Goal: Complete application form

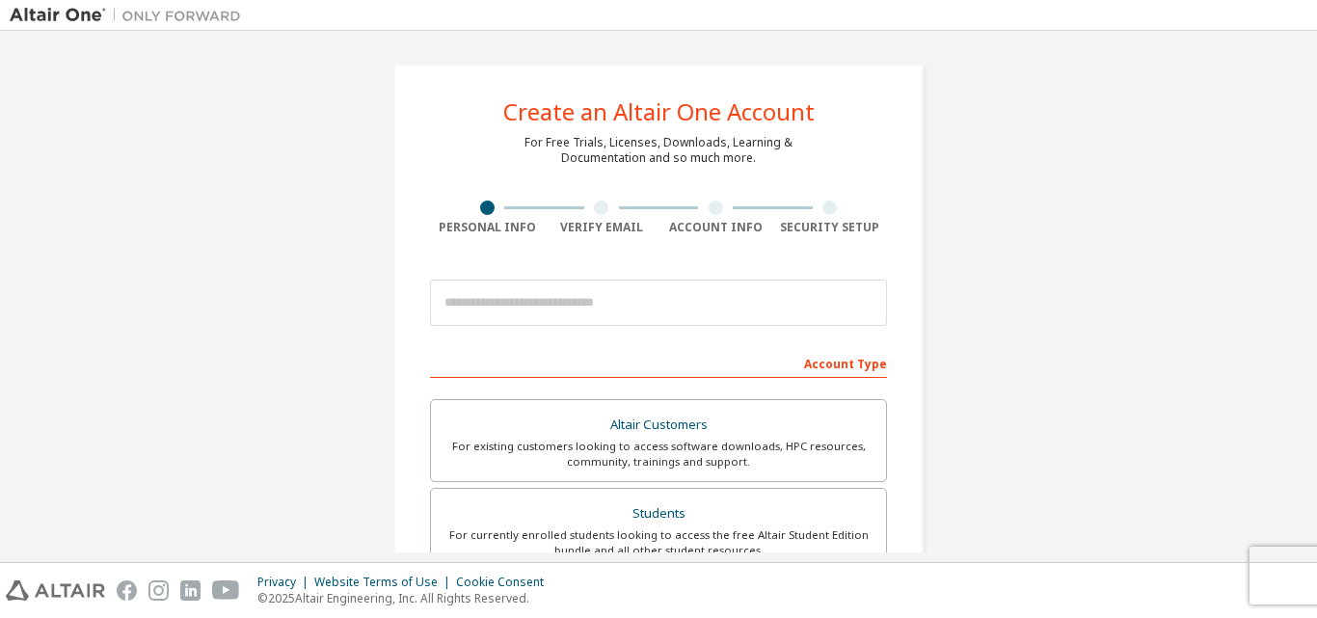
click at [825, 75] on div "Create an Altair One Account For Free Trials, Licenses, Downloads, Learning & D…" at bounding box center [658, 551] width 530 height 975
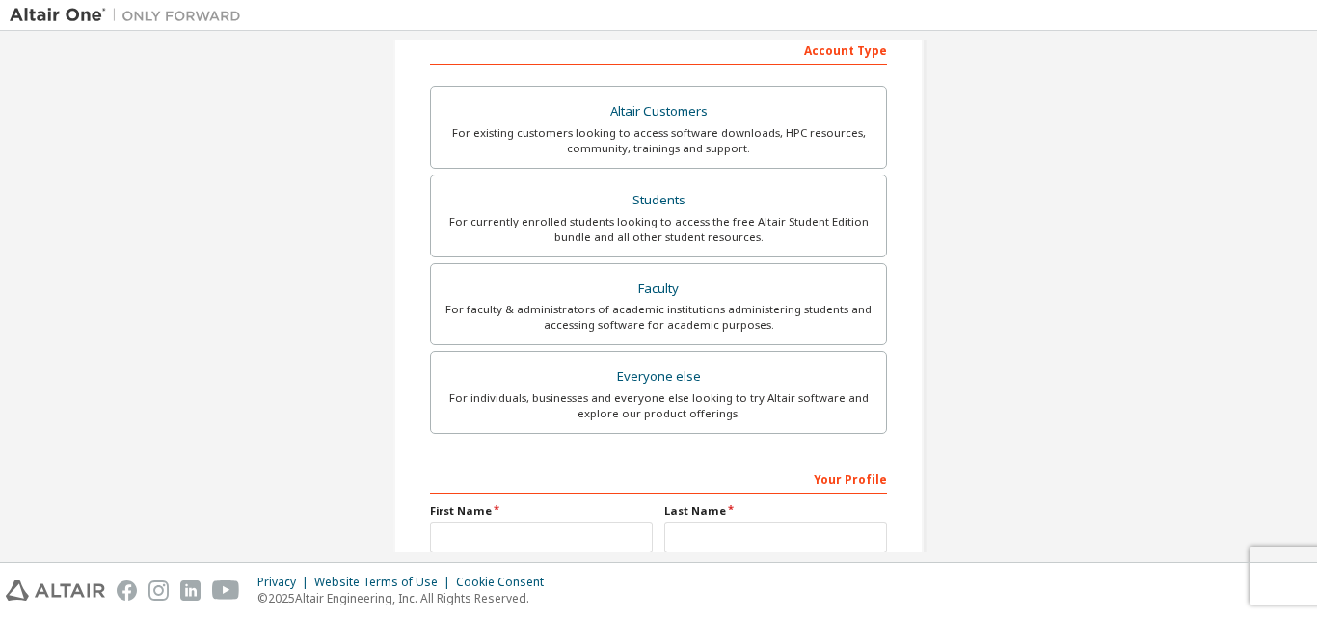
scroll to position [314, 0]
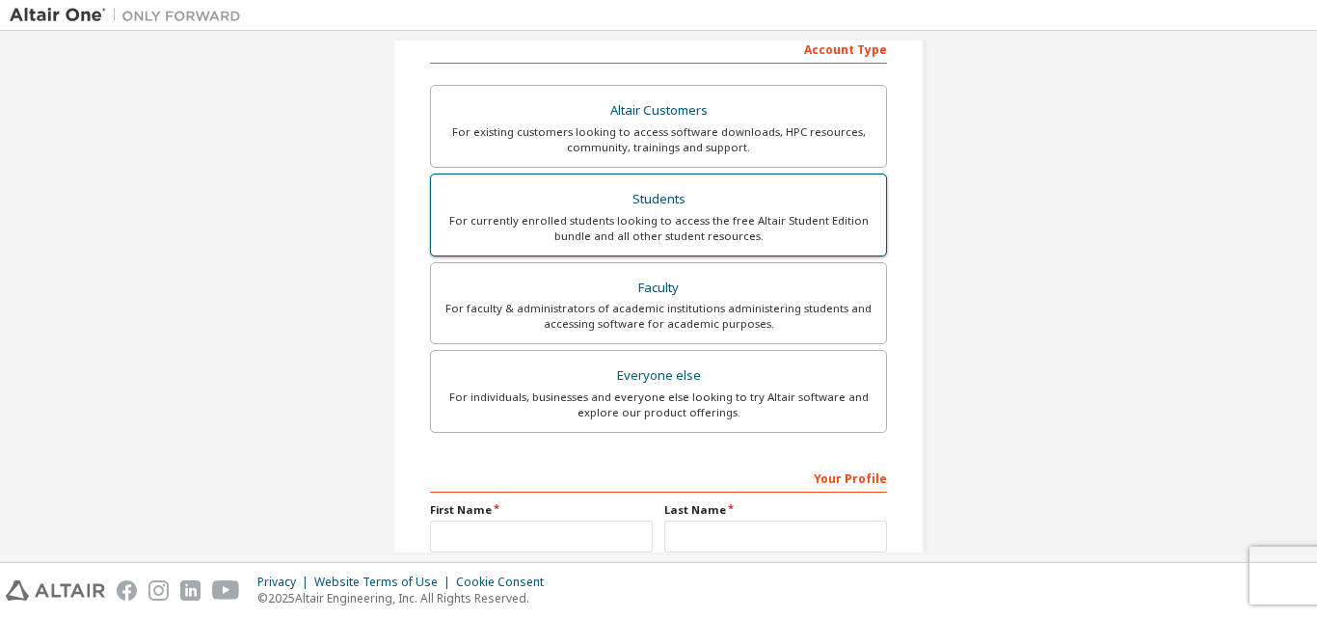
click at [690, 195] on div "Students" at bounding box center [659, 199] width 432 height 27
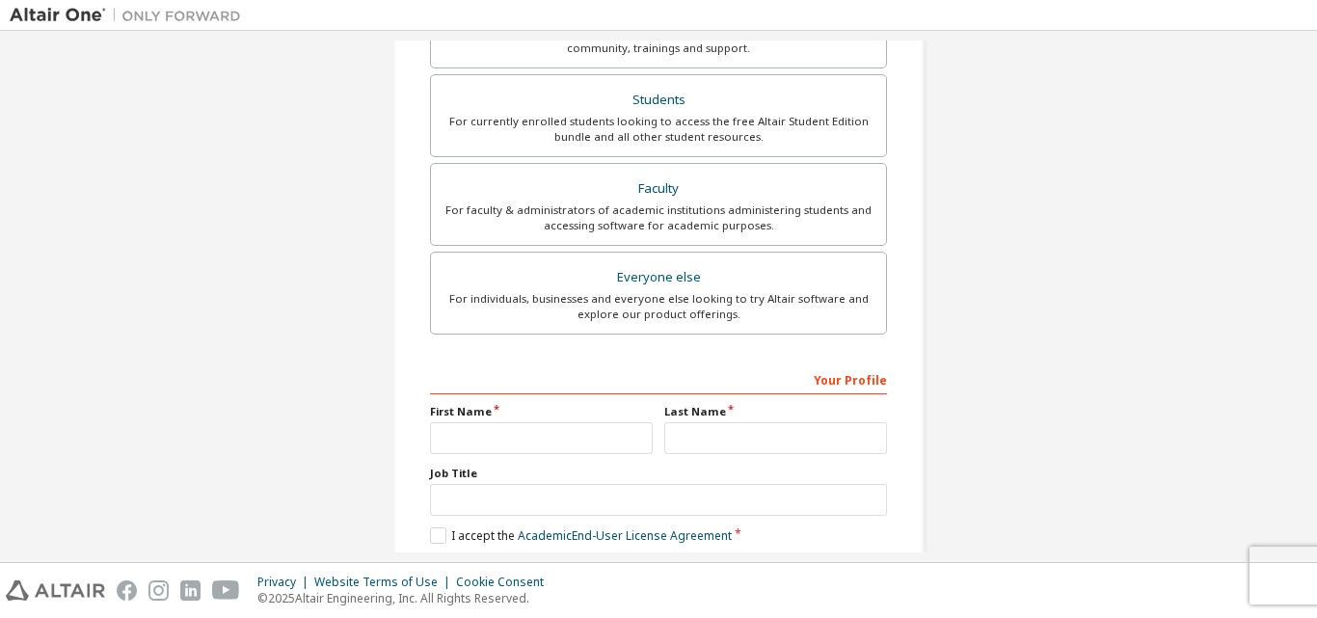
scroll to position [559, 0]
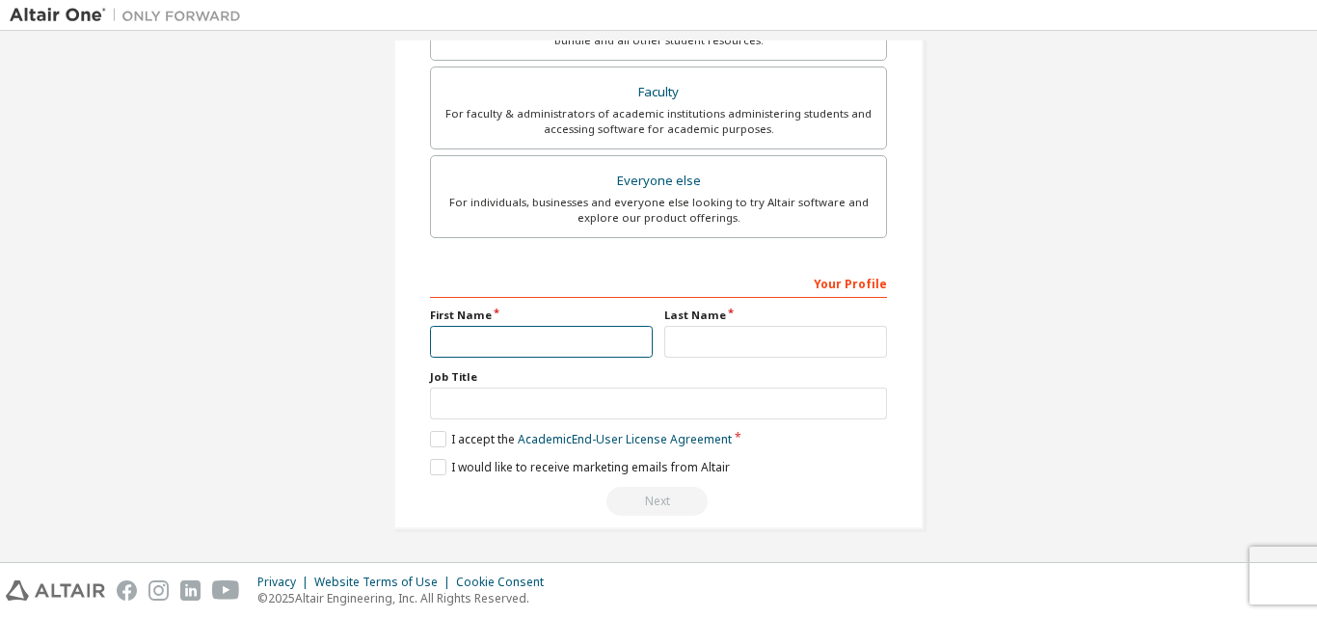
click at [548, 339] on input "text" at bounding box center [541, 342] width 223 height 32
type input "****"
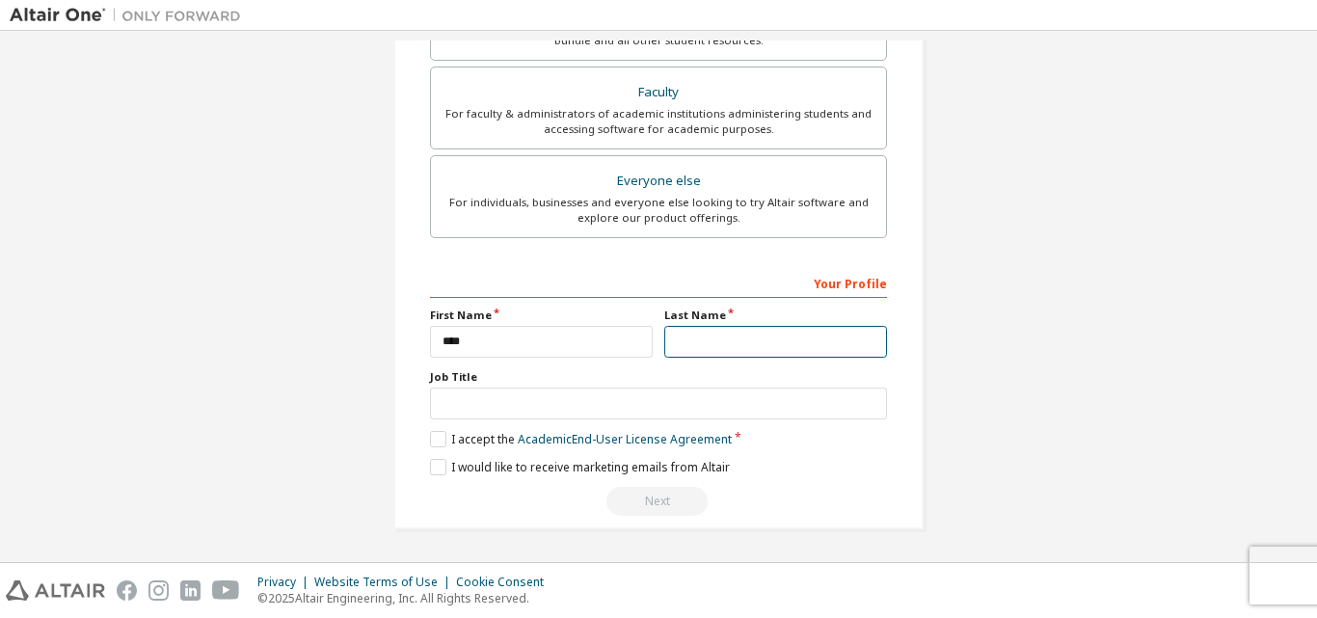
click at [739, 342] on input "text" at bounding box center [775, 342] width 223 height 32
type input "******"
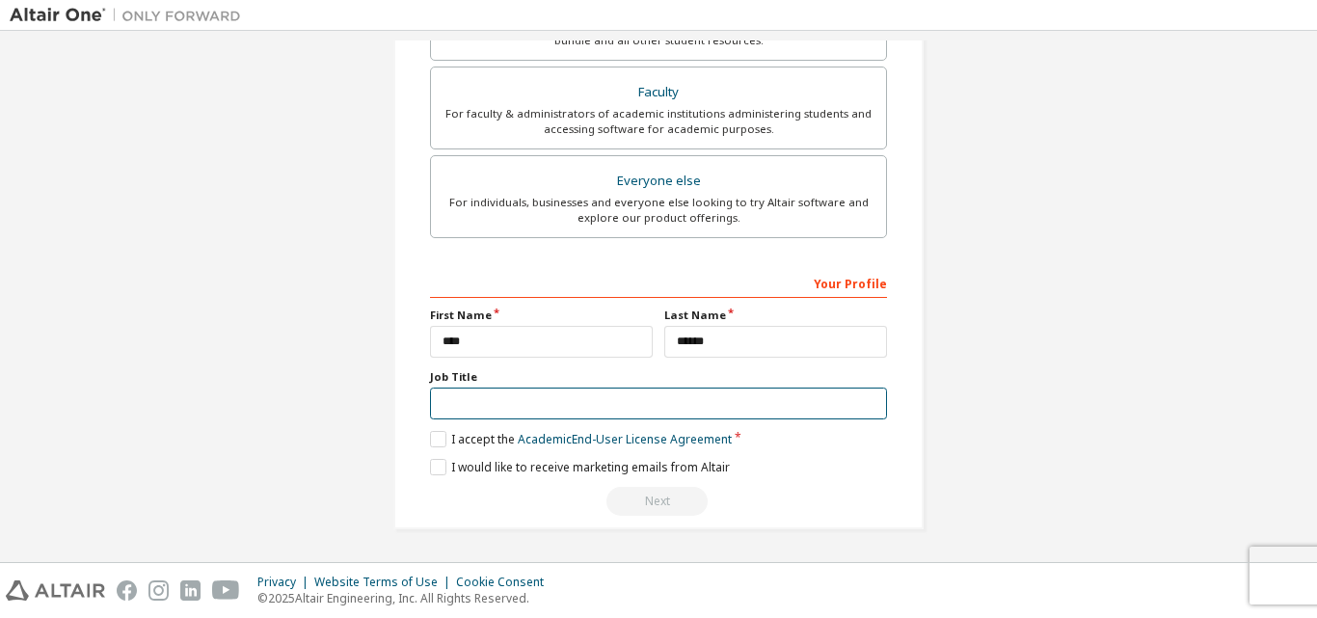
click at [555, 415] on input "text" at bounding box center [658, 404] width 457 height 32
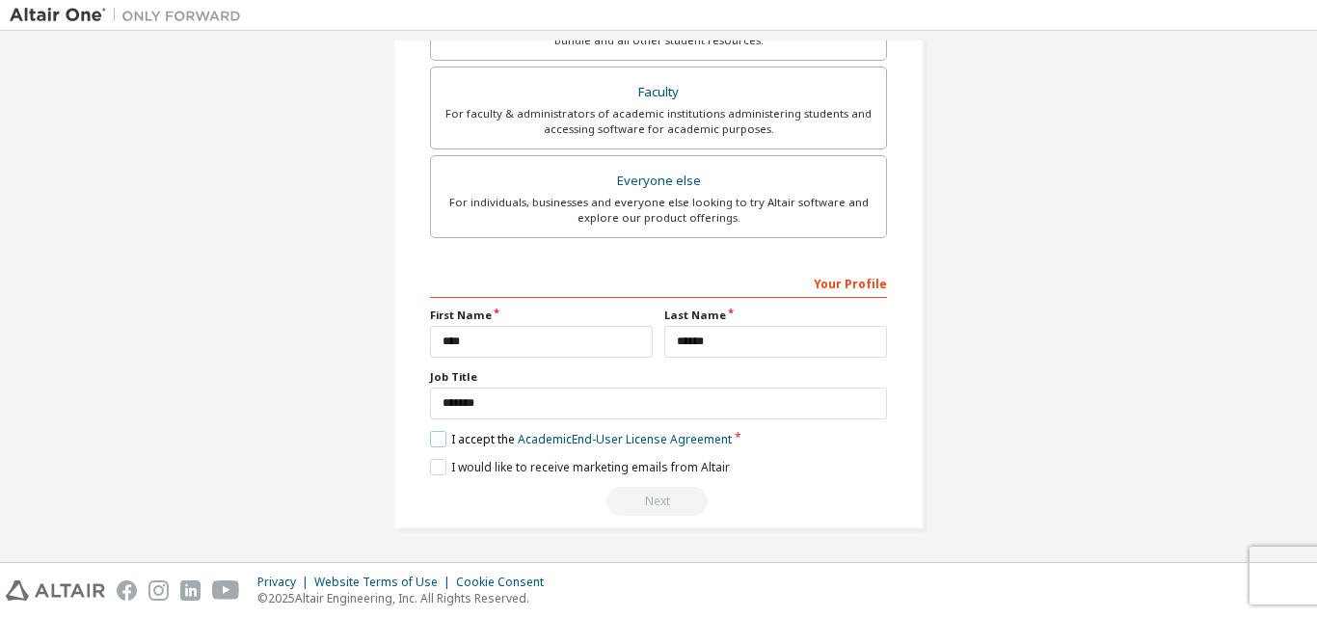
click at [437, 443] on label "I accept the Academic End-User License Agreement" at bounding box center [581, 439] width 302 height 16
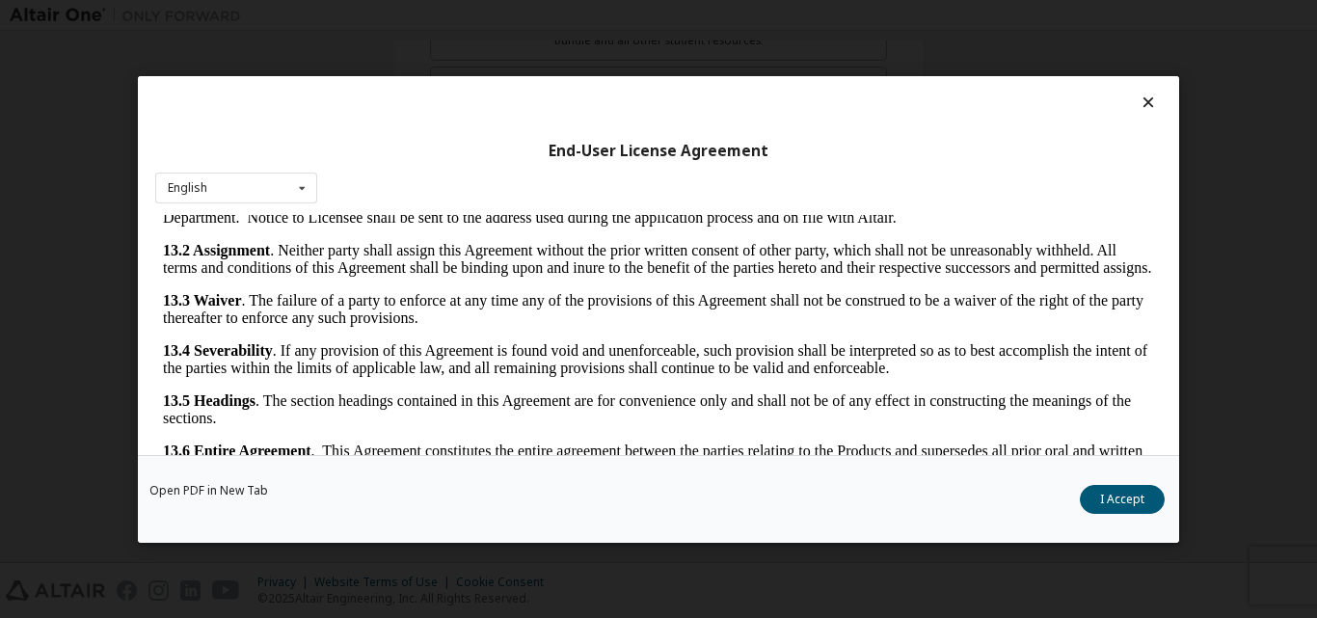
scroll to position [61, 0]
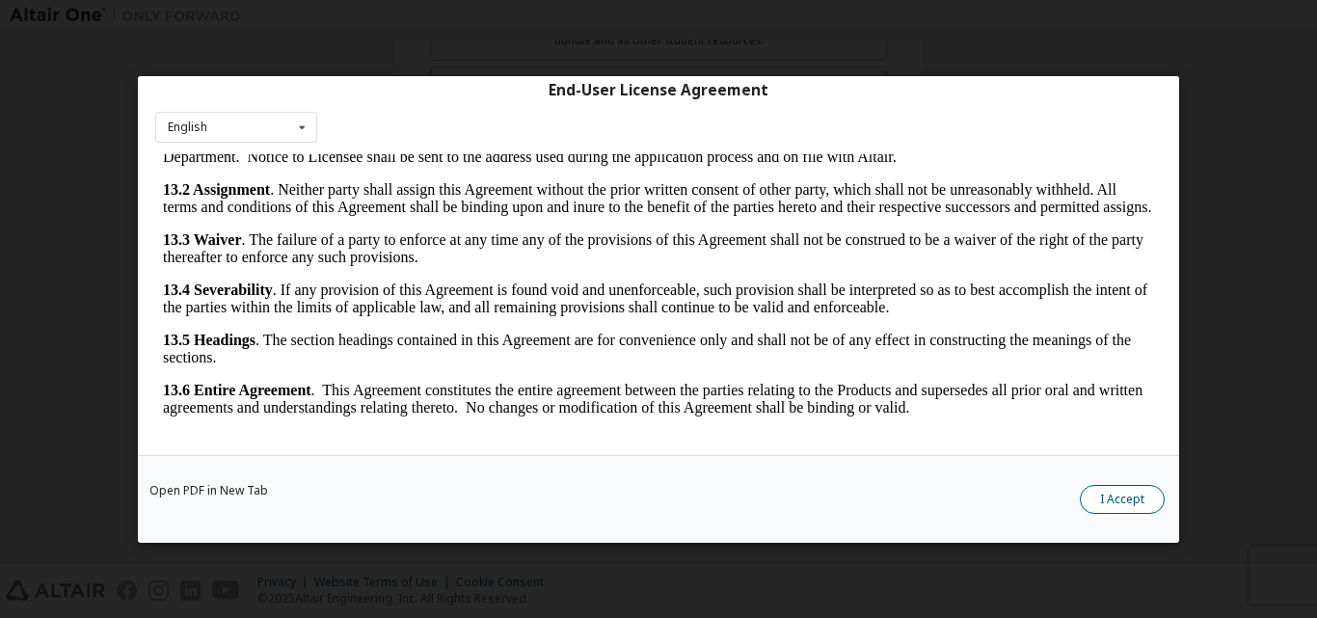
click at [1108, 495] on button "I Accept" at bounding box center [1122, 498] width 85 height 29
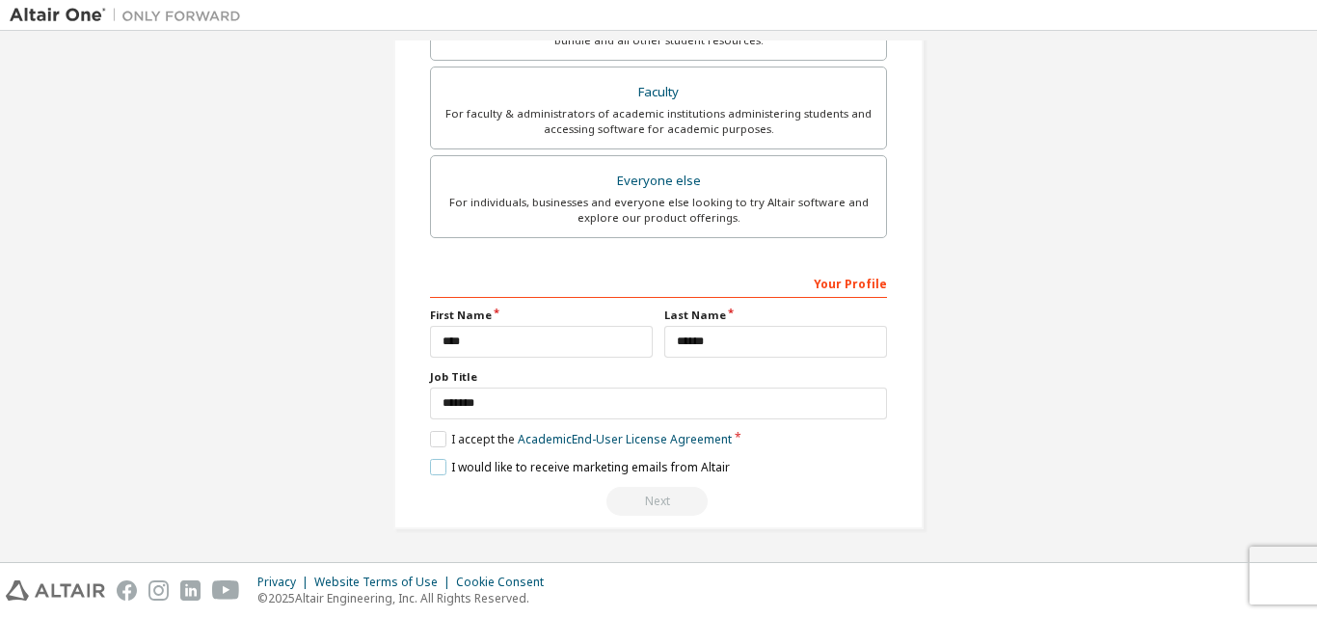
click at [430, 473] on label "I would like to receive marketing emails from Altair" at bounding box center [580, 467] width 300 height 16
click at [628, 501] on div "Next" at bounding box center [658, 501] width 457 height 29
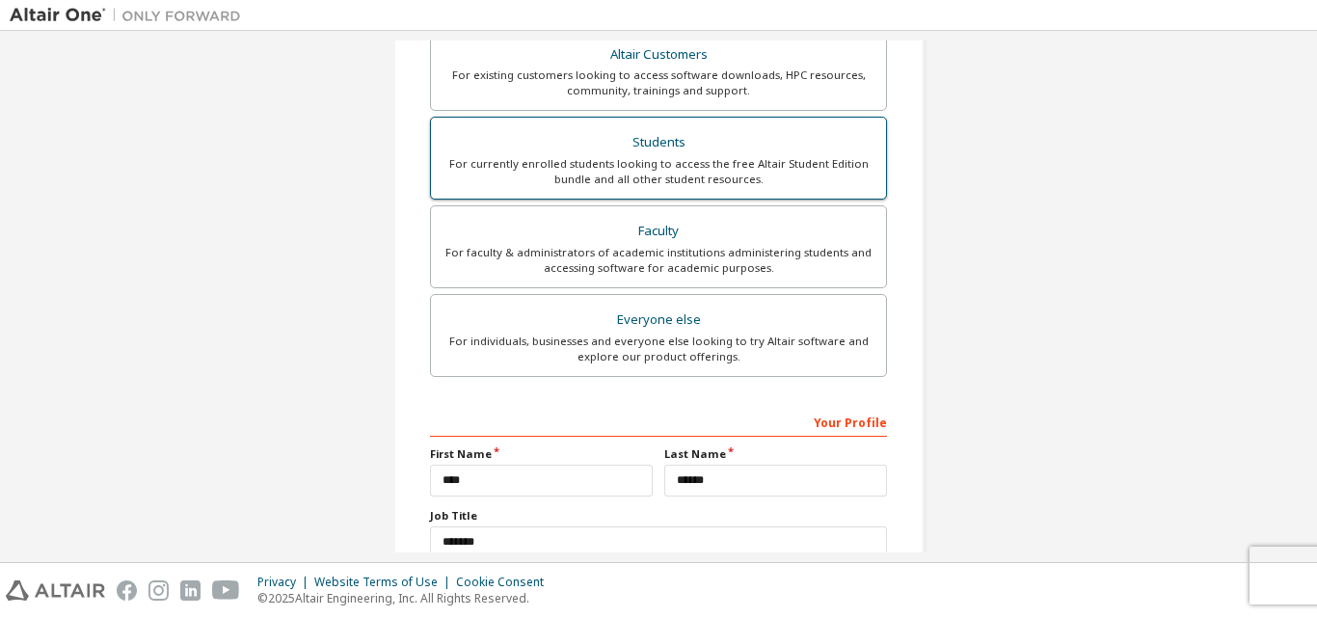
scroll to position [559, 0]
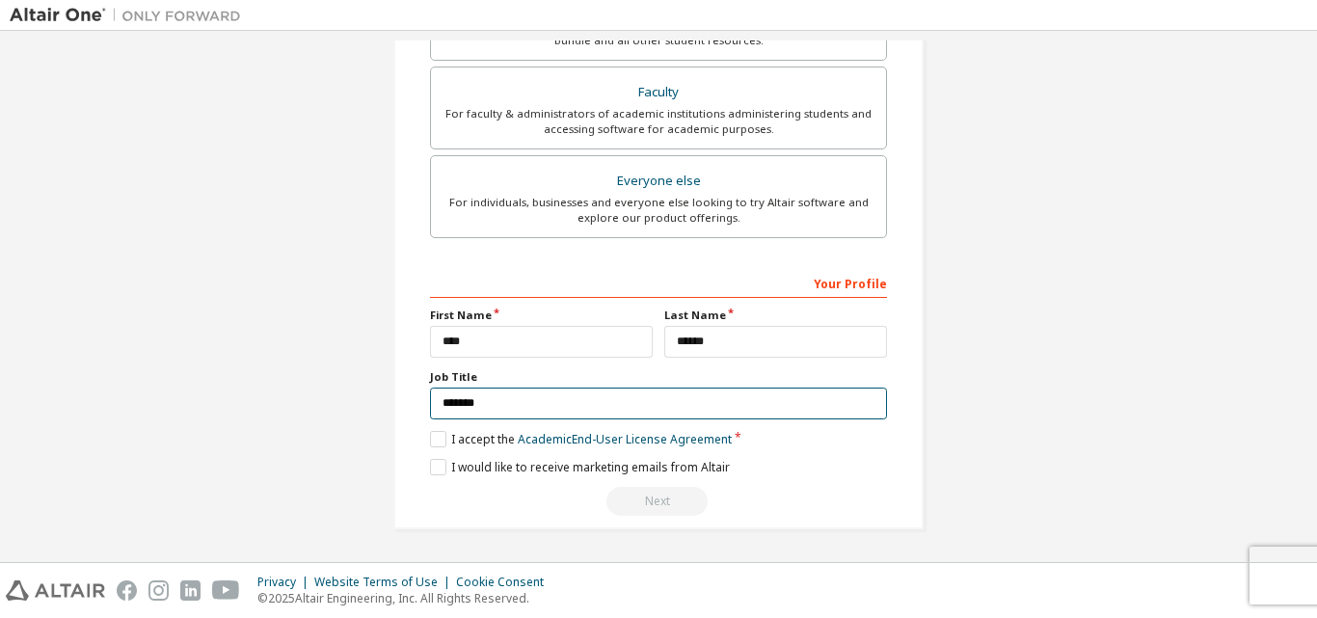
click at [630, 402] on input "*******" at bounding box center [658, 404] width 457 height 32
type input "*"
type input "********"
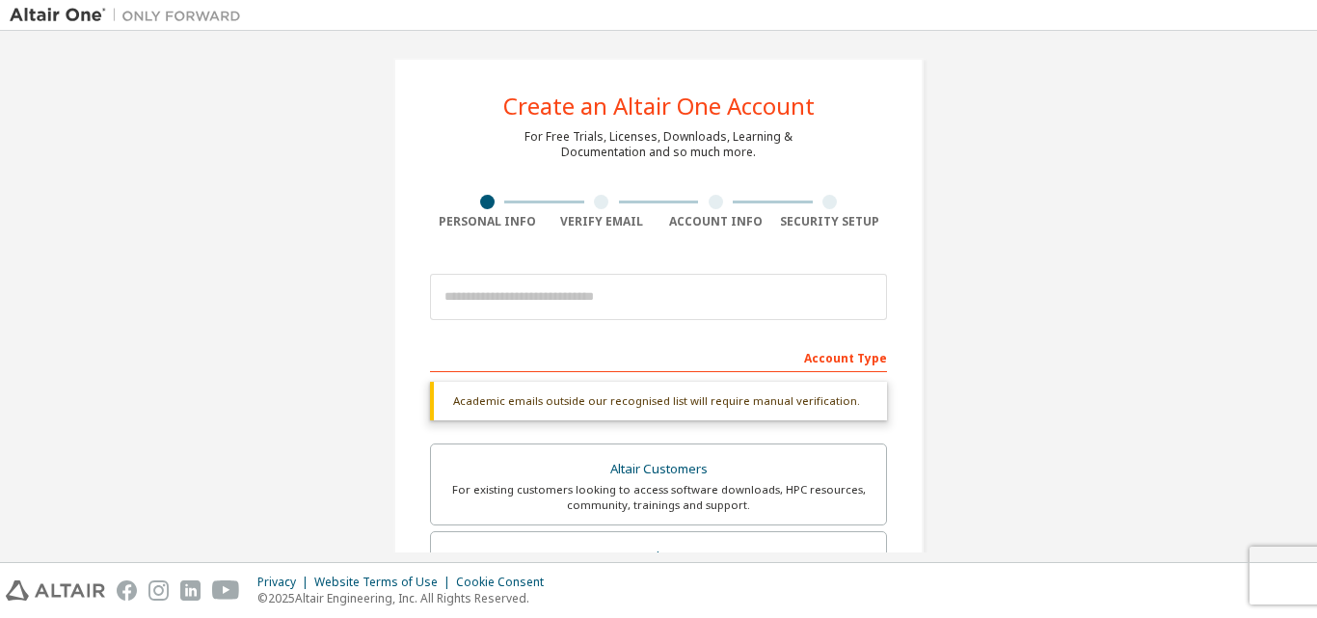
scroll to position [7, 0]
drag, startPoint x: 447, startPoint y: 396, endPoint x: 875, endPoint y: 424, distance: 429.1
click at [875, 424] on div "Academic emails outside our recognised list will require manual verification. Y…" at bounding box center [658, 406] width 457 height 50
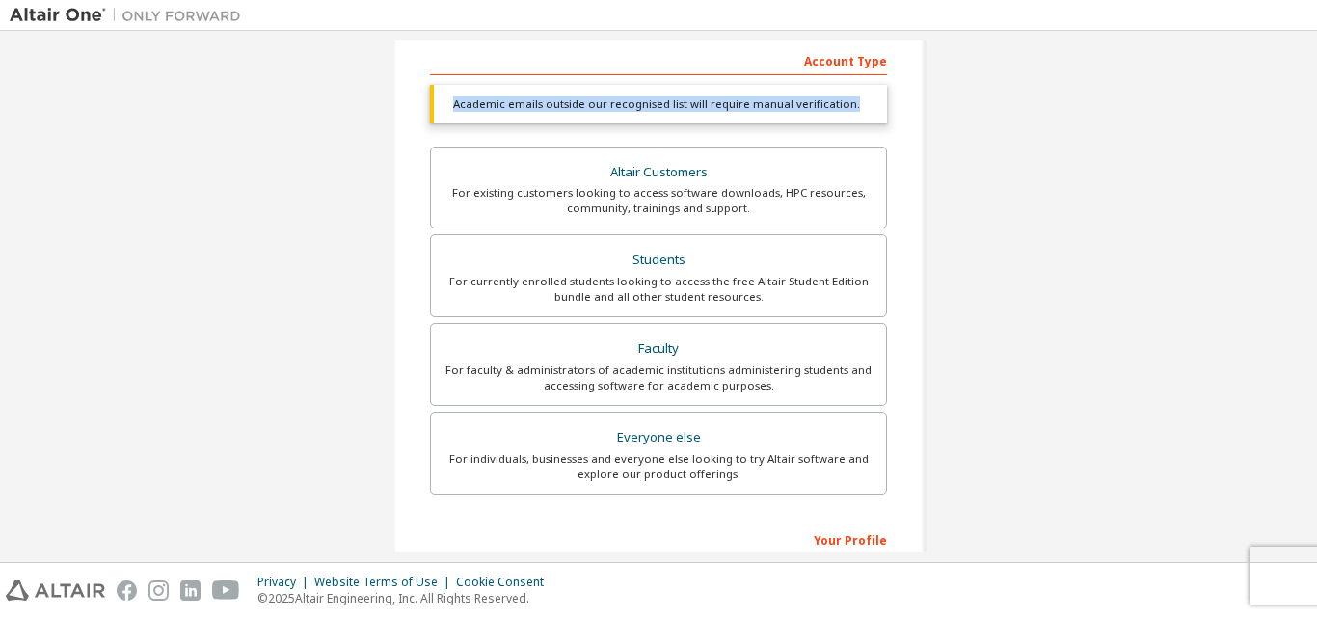
scroll to position [304, 0]
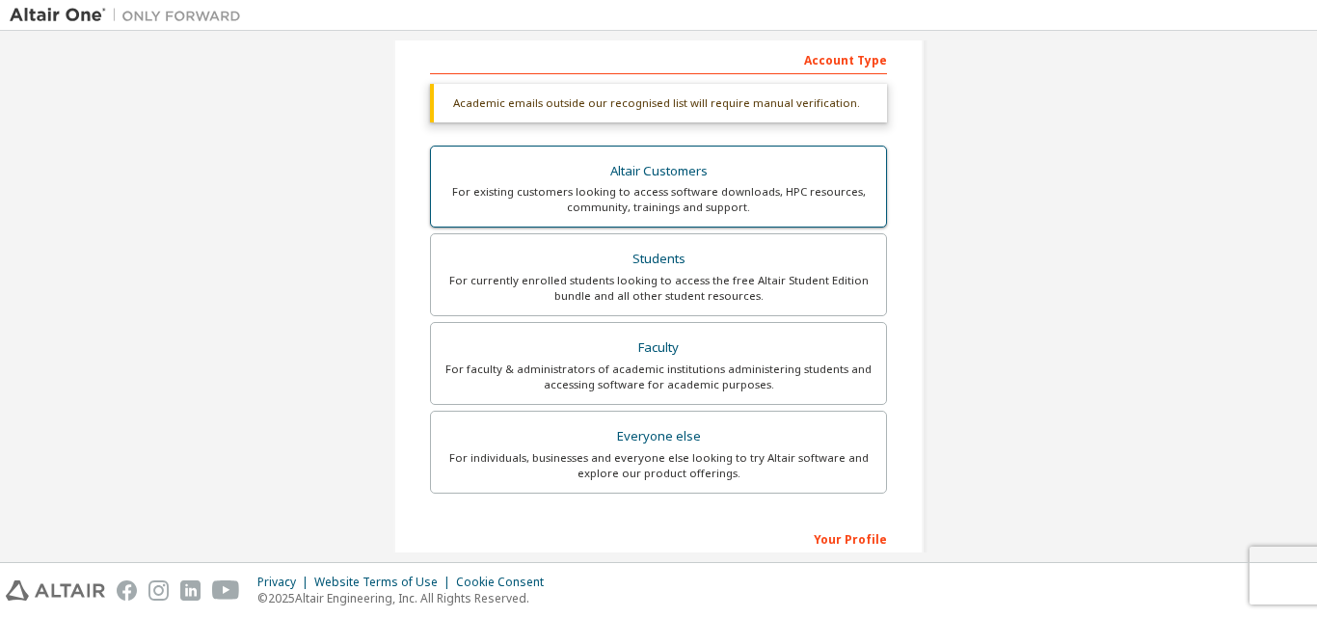
click at [664, 196] on div "For existing customers looking to access software downloads, HPC resources, com…" at bounding box center [659, 199] width 432 height 31
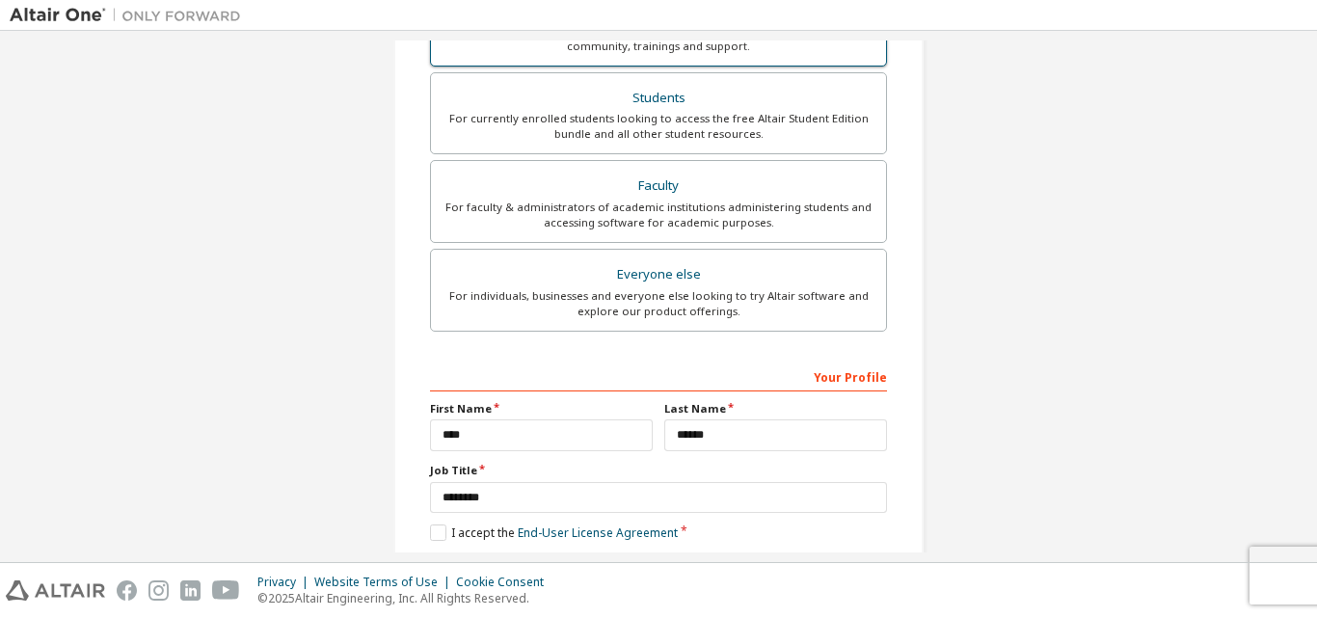
scroll to position [483, 0]
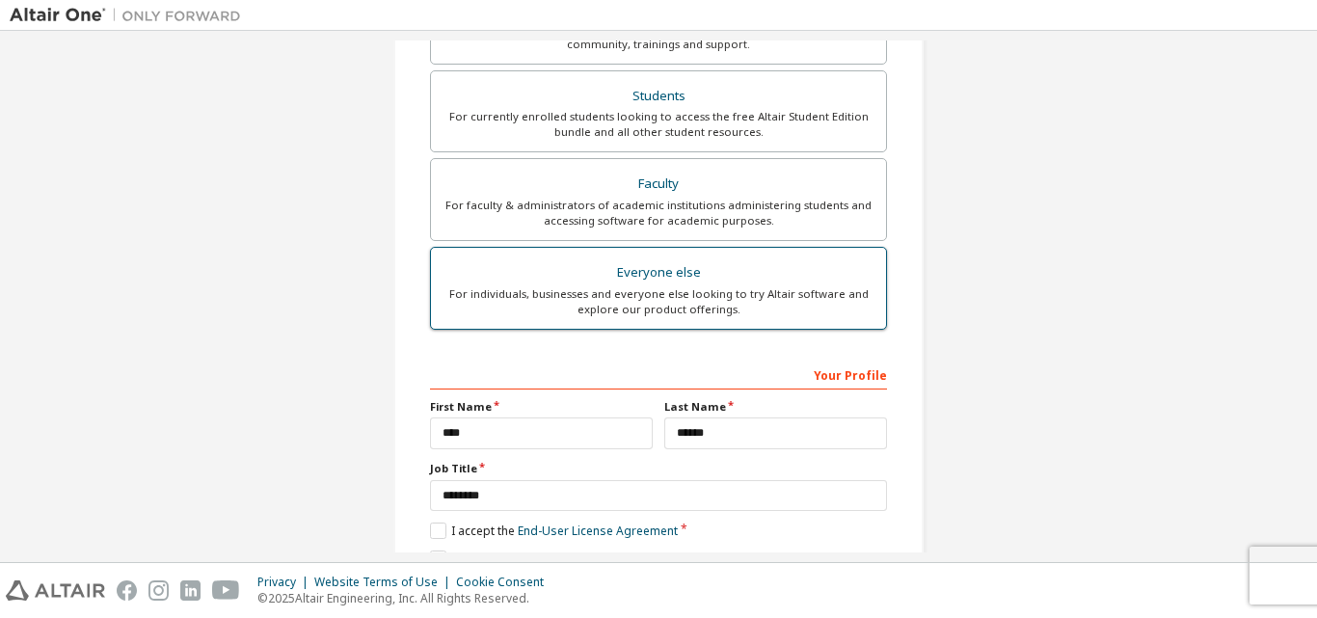
click at [704, 304] on div "For individuals, businesses and everyone else looking to try Altair software an…" at bounding box center [659, 301] width 432 height 31
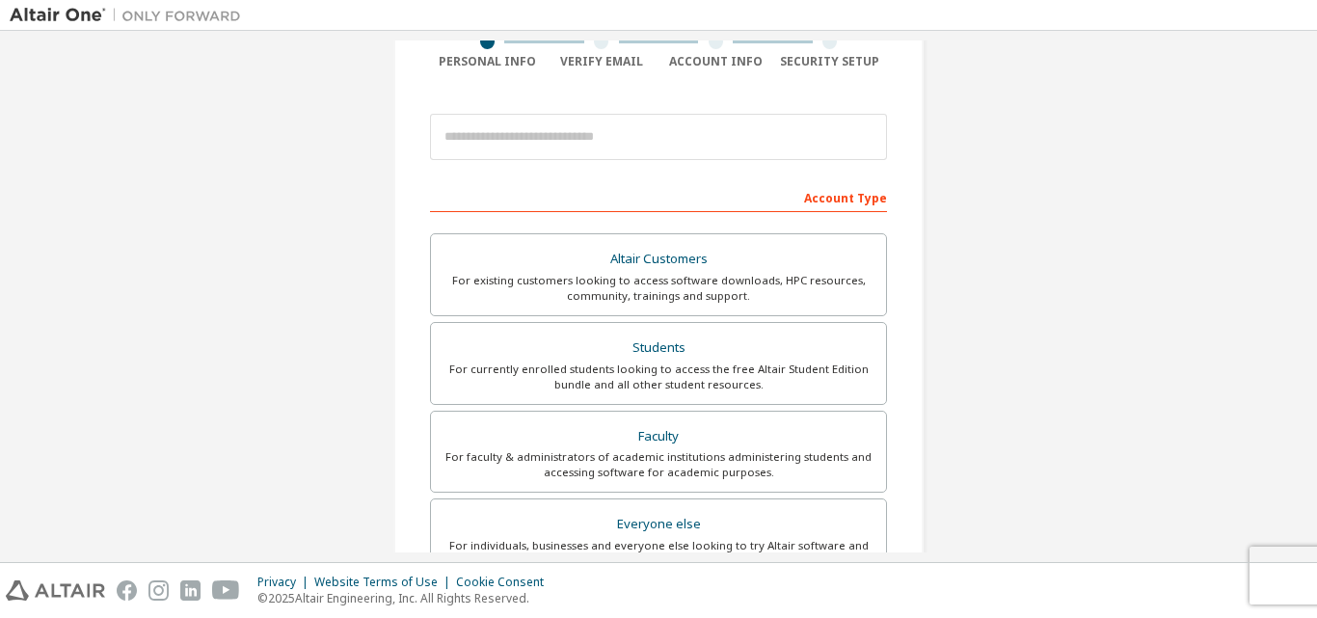
scroll to position [169, 0]
click at [730, 262] on div "Altair Customers" at bounding box center [659, 256] width 432 height 27
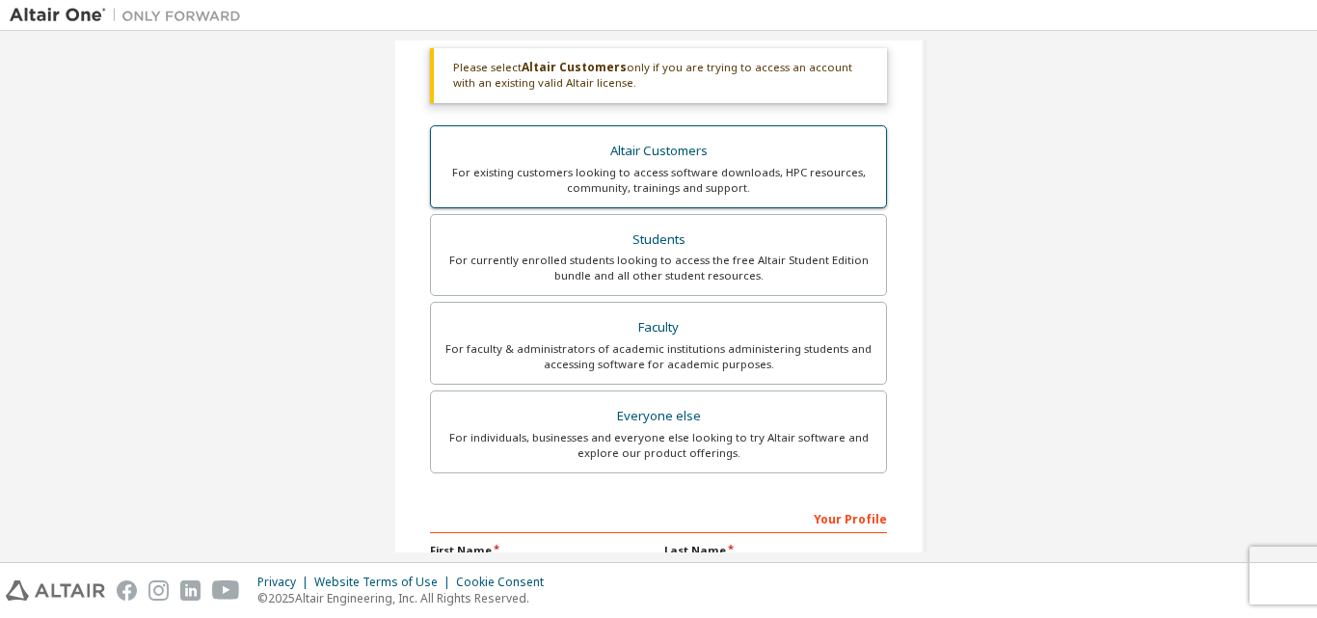
scroll to position [575, 0]
